Goal: Task Accomplishment & Management: Use online tool/utility

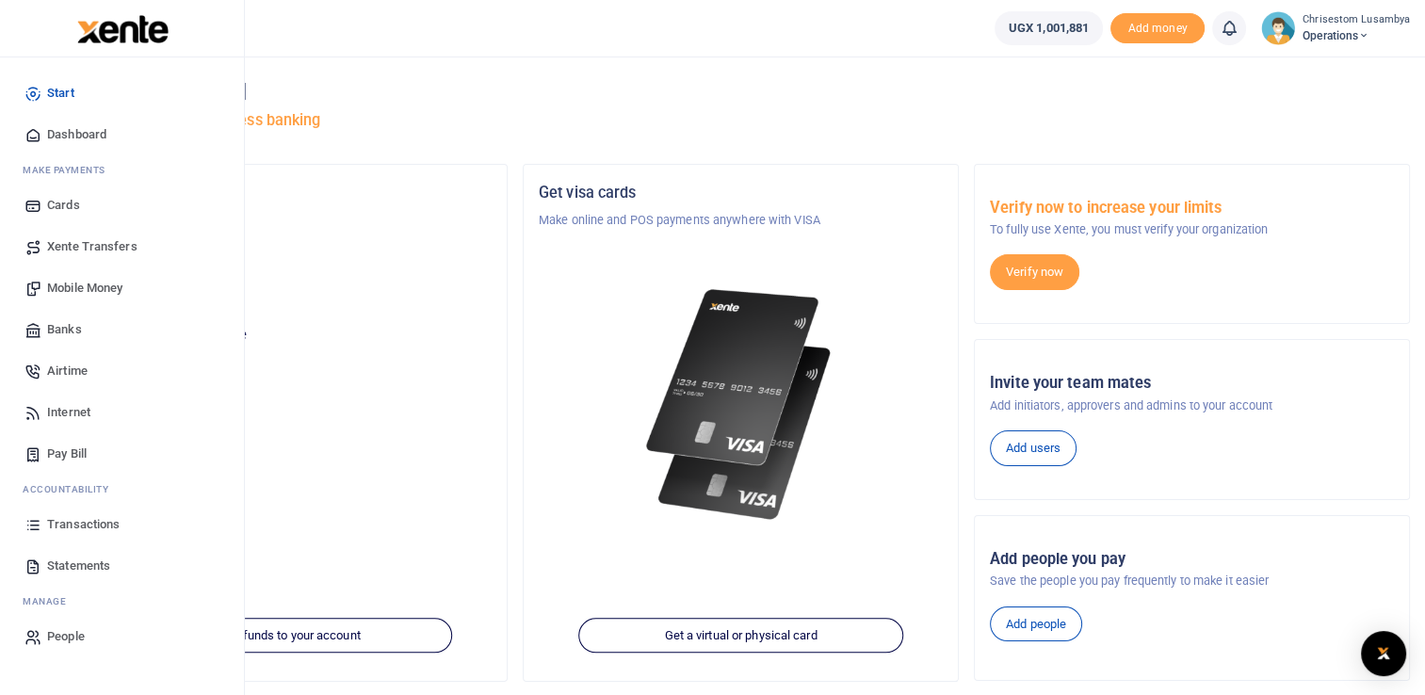
click at [94, 561] on span "Statements" at bounding box center [78, 566] width 63 height 19
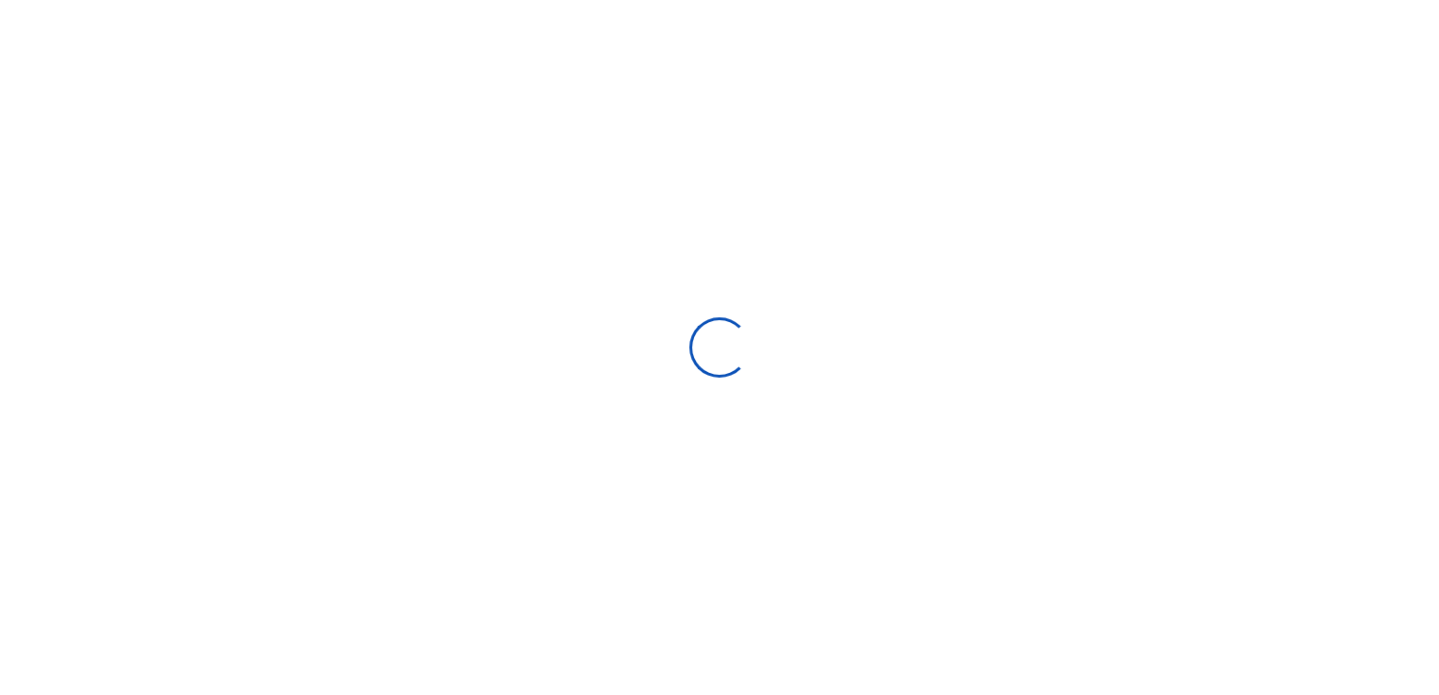
select select "ALL"
type input "[DATE] - [DATE]"
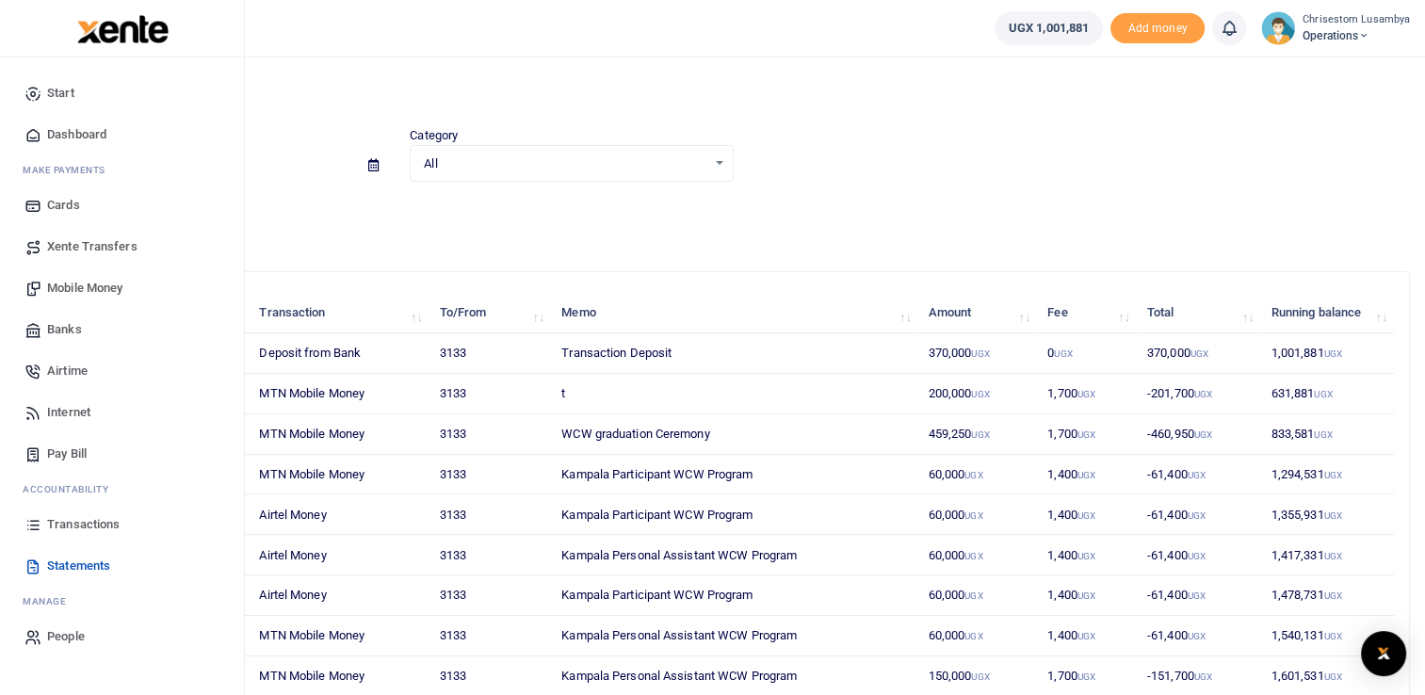
click at [79, 518] on span "Transactions" at bounding box center [83, 524] width 73 height 19
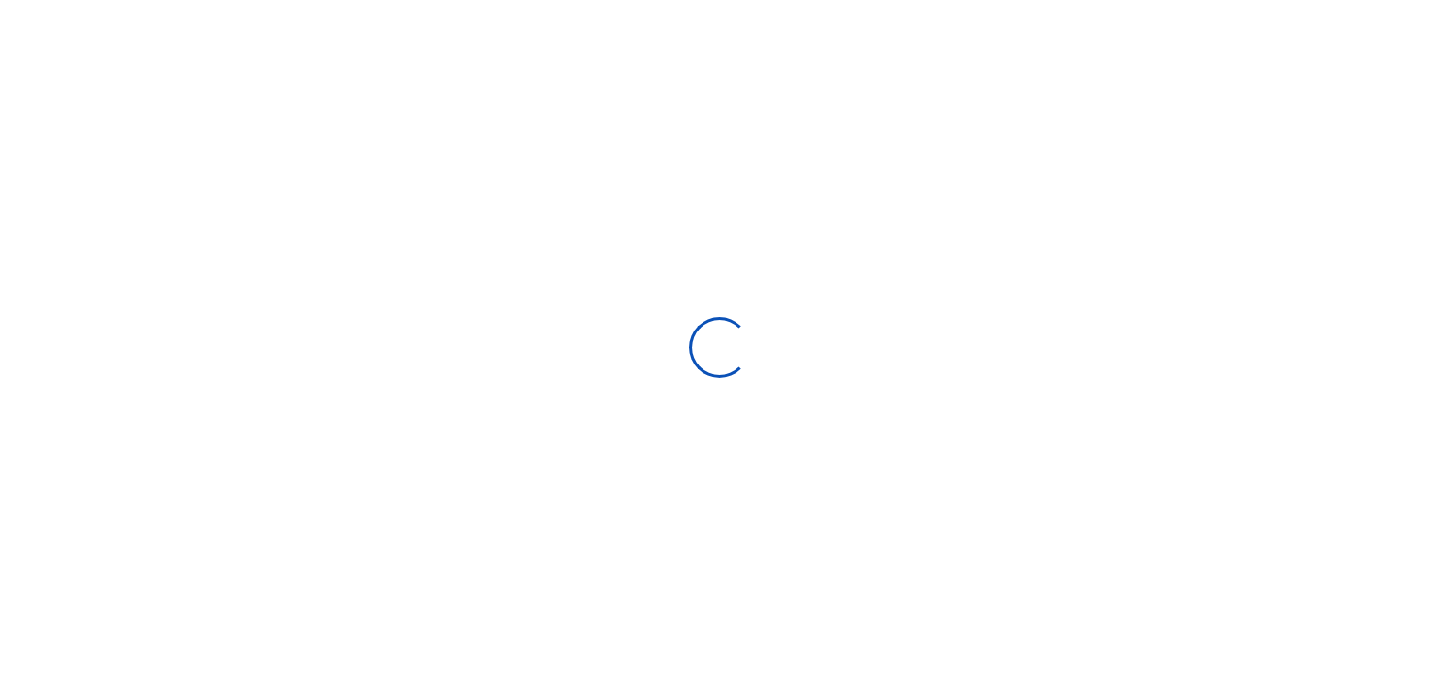
select select
type input "[DATE] - [DATE]"
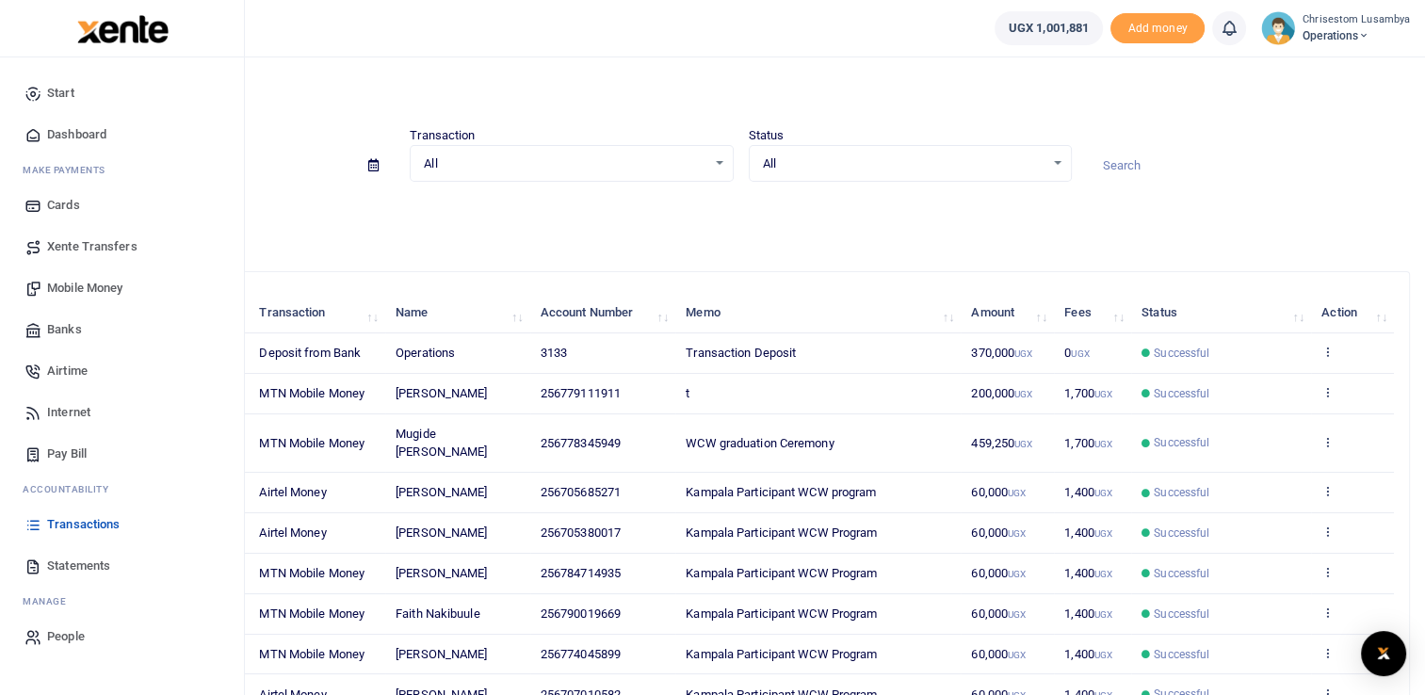
click at [118, 283] on span "Mobile Money" at bounding box center [84, 288] width 75 height 19
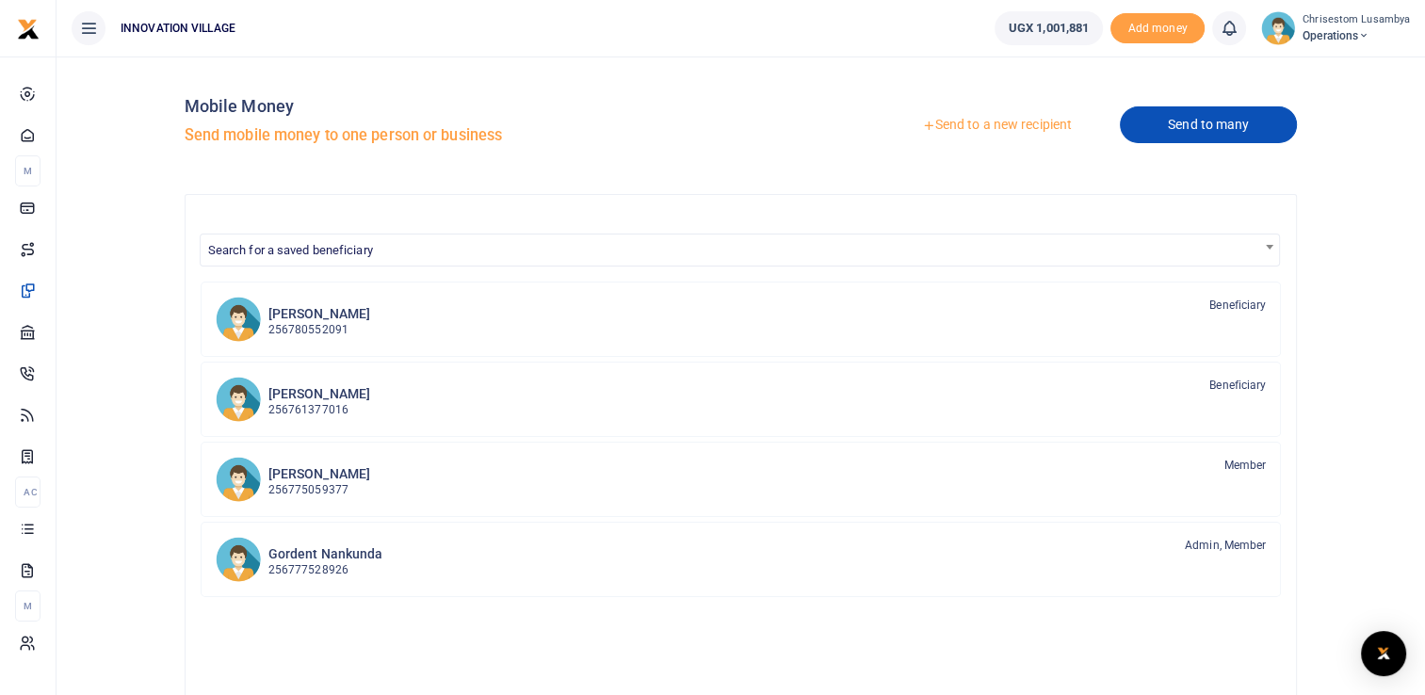
click at [1207, 128] on link "Send to many" at bounding box center [1208, 124] width 177 height 37
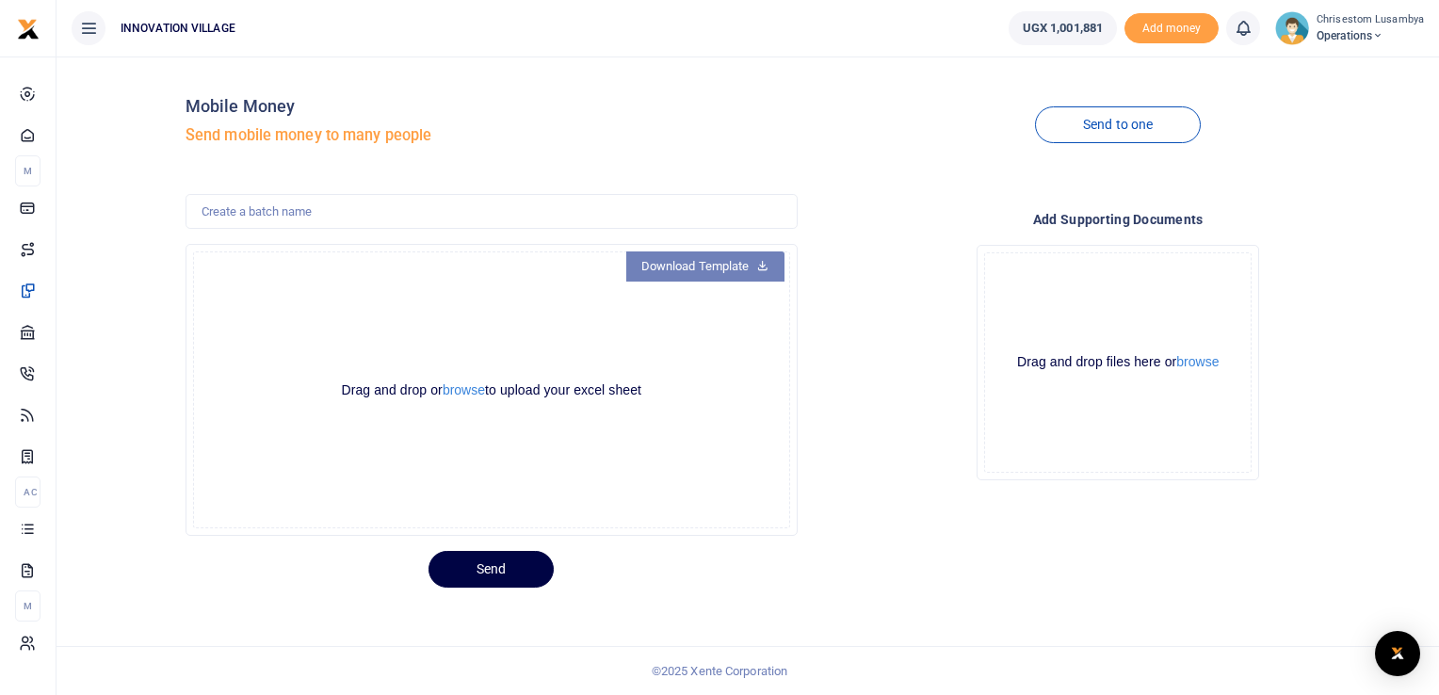
click at [724, 259] on link "Download Template" at bounding box center [705, 266] width 158 height 30
